Goal: Browse casually

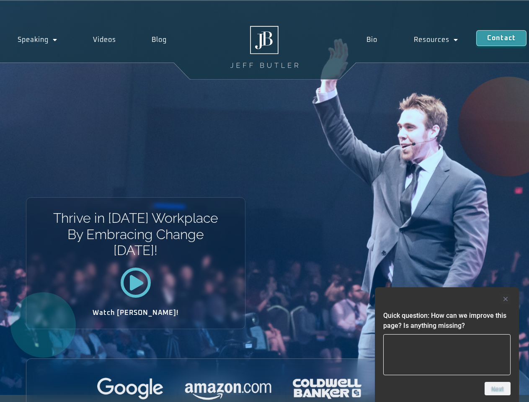
click at [264, 201] on div "Thrive in Tomorrow’s Workplace By Embracing Change Today! Watch Jeff!" at bounding box center [264, 198] width 529 height 394
click at [447, 299] on div at bounding box center [446, 299] width 127 height 10
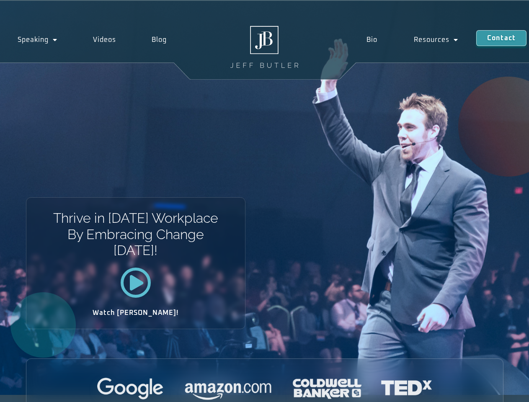
click at [497, 389] on div at bounding box center [264, 389] width 477 height 23
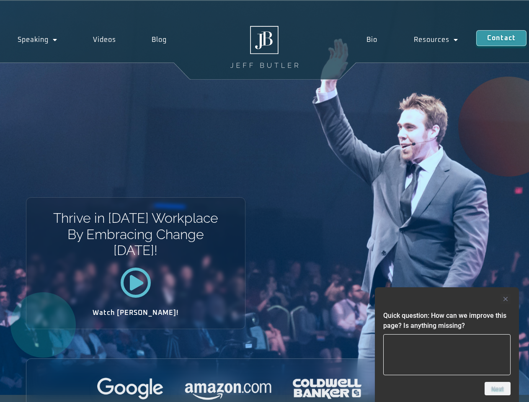
click at [264, 201] on div "Thrive in [DATE] Workplace By Embracing Change [DATE]! Watch [PERSON_NAME]!" at bounding box center [264, 198] width 529 height 394
click at [447, 299] on div at bounding box center [446, 299] width 127 height 10
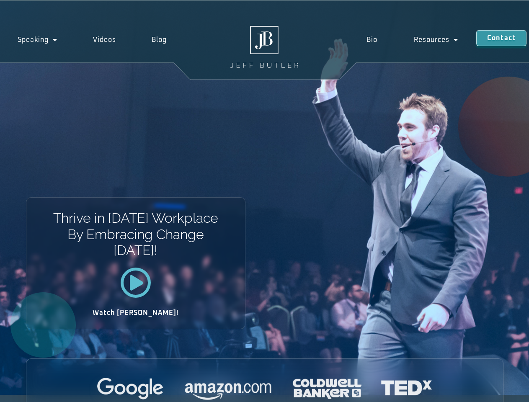
click at [497, 389] on div at bounding box center [264, 389] width 477 height 23
